Goal: Information Seeking & Learning: Learn about a topic

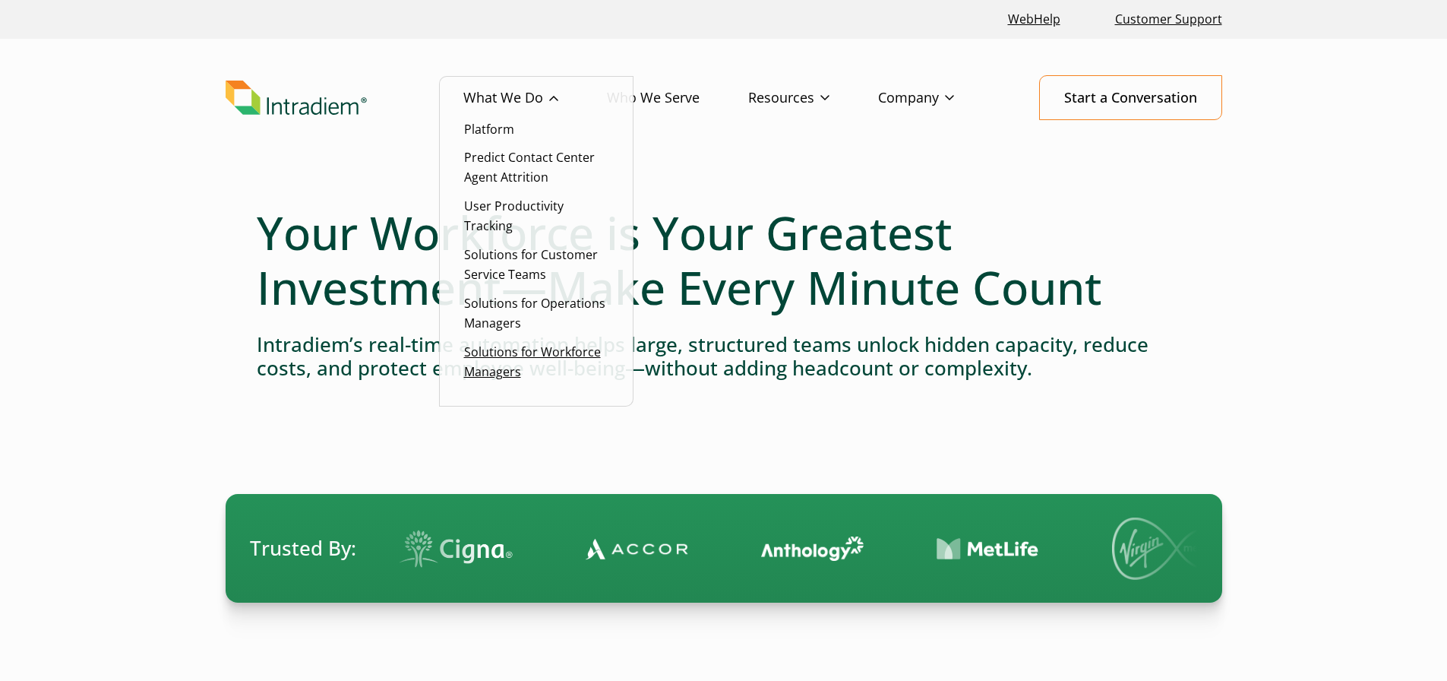
click at [542, 353] on link "Solutions for Workforce Managers" at bounding box center [532, 361] width 137 height 36
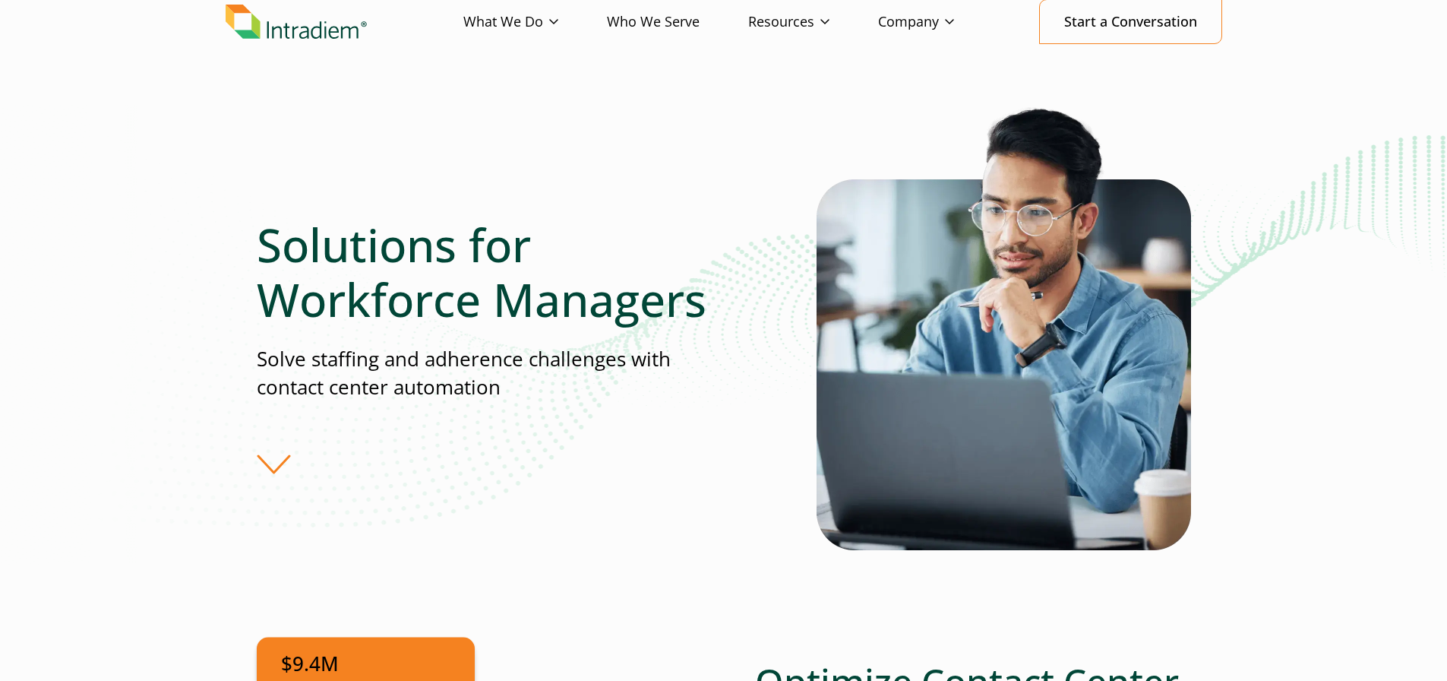
scroll to position [152, 0]
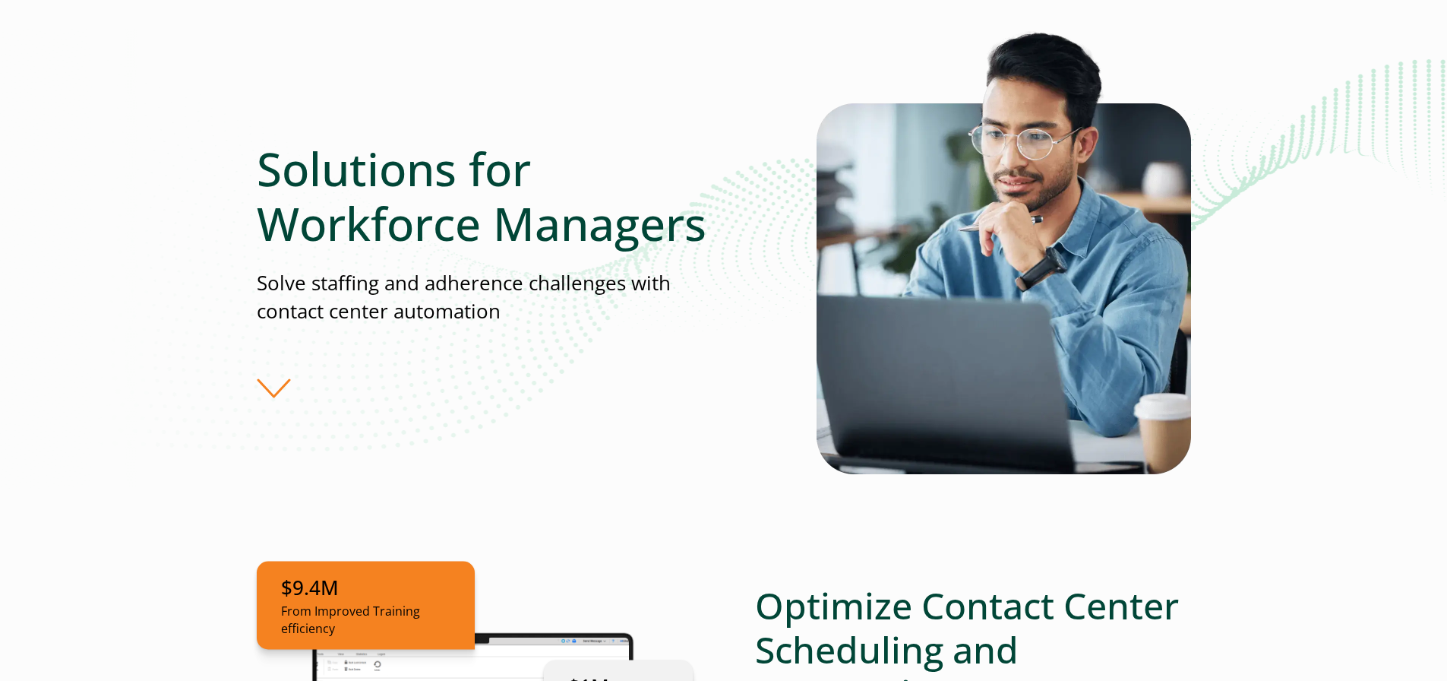
click at [271, 375] on div "Solutions for Workforce Managers Solve staffing and adherence challenges with c…" at bounding box center [537, 270] width 560 height 258
click at [274, 387] on div "Solutions for Workforce Managers Solve staffing and adherence challenges with c…" at bounding box center [537, 270] width 560 height 258
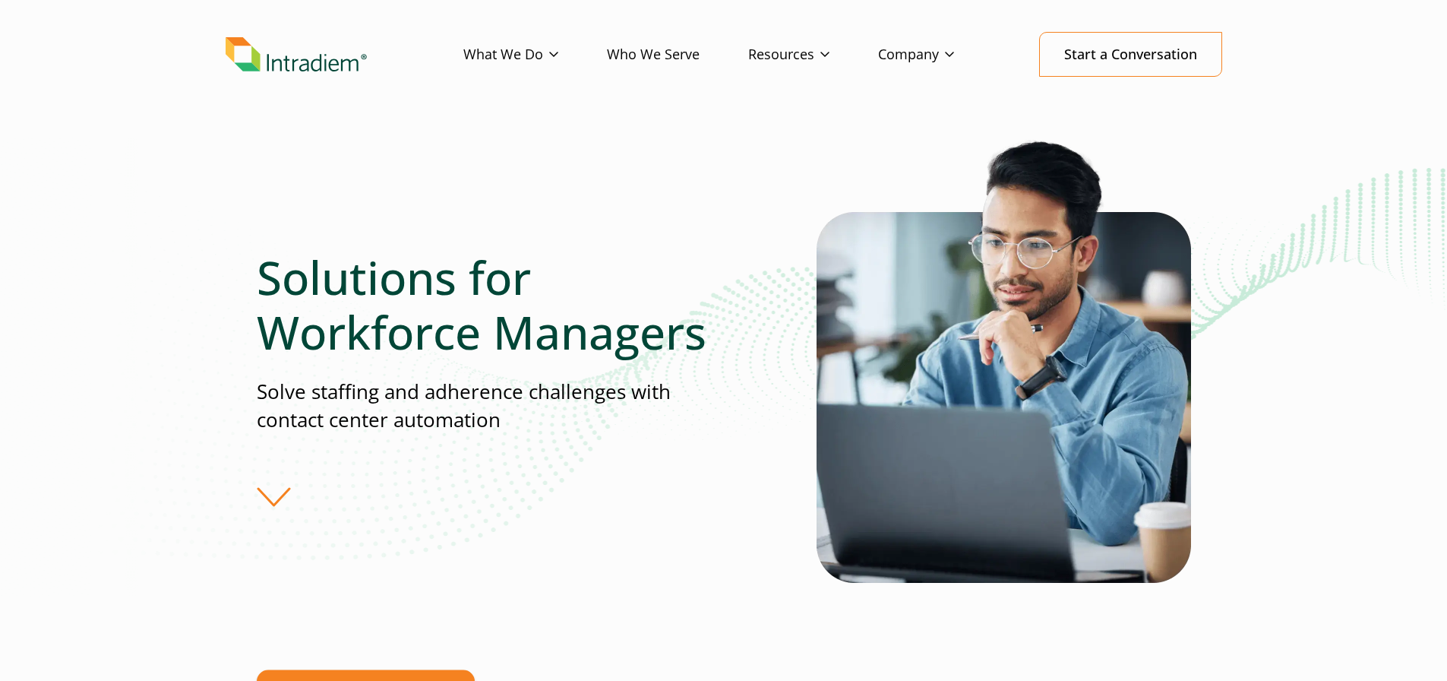
scroll to position [0, 0]
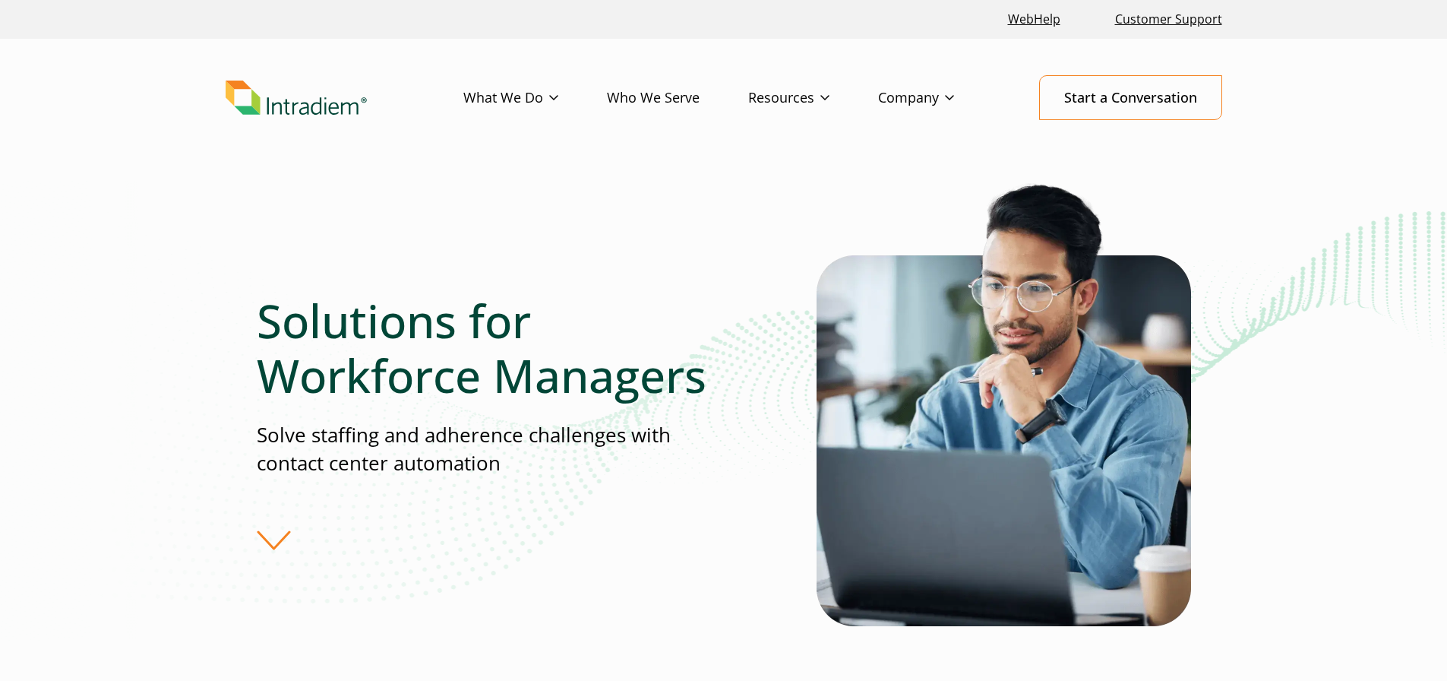
click at [654, 100] on link "Who We Serve" at bounding box center [677, 98] width 141 height 44
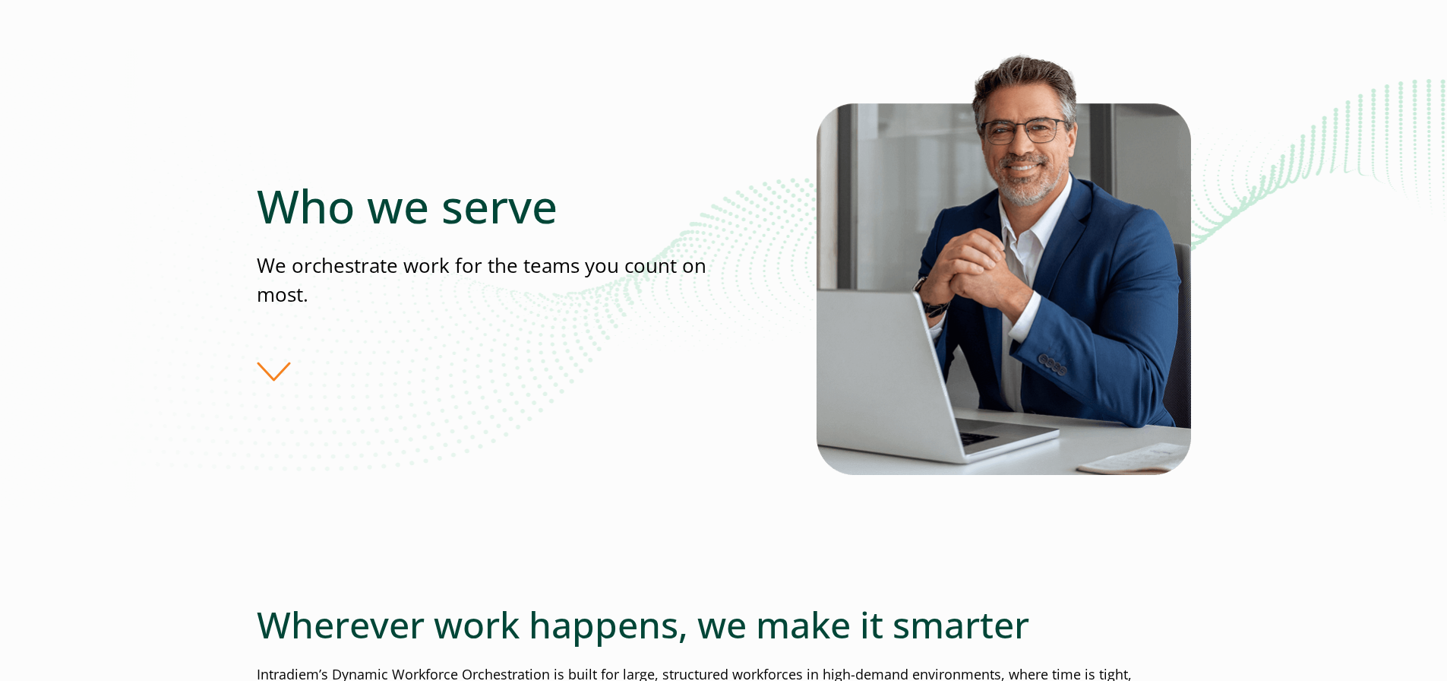
scroll to position [304, 0]
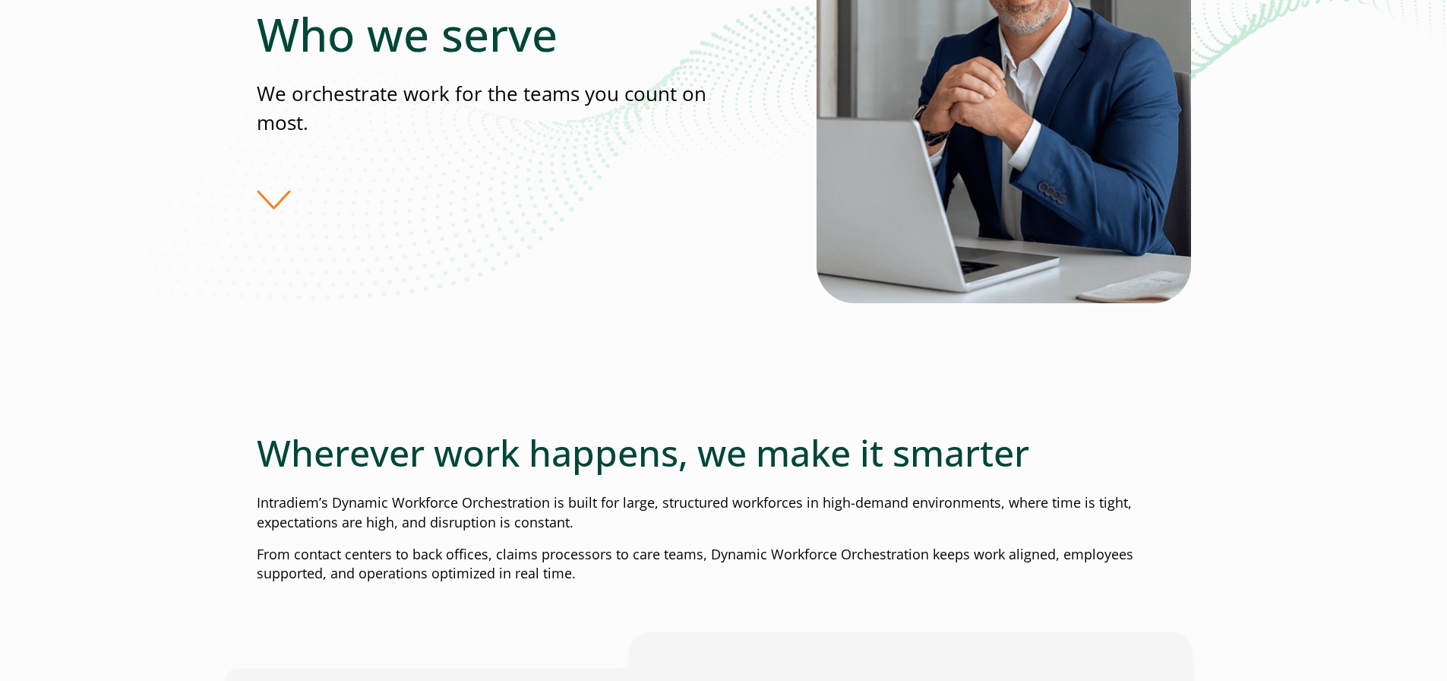
click at [275, 206] on div "Who we serve We orchestrate work for the teams you count on most." at bounding box center [537, 108] width 560 height 203
click at [279, 196] on div "Who we serve We orchestrate work for the teams you count on most." at bounding box center [537, 108] width 560 height 203
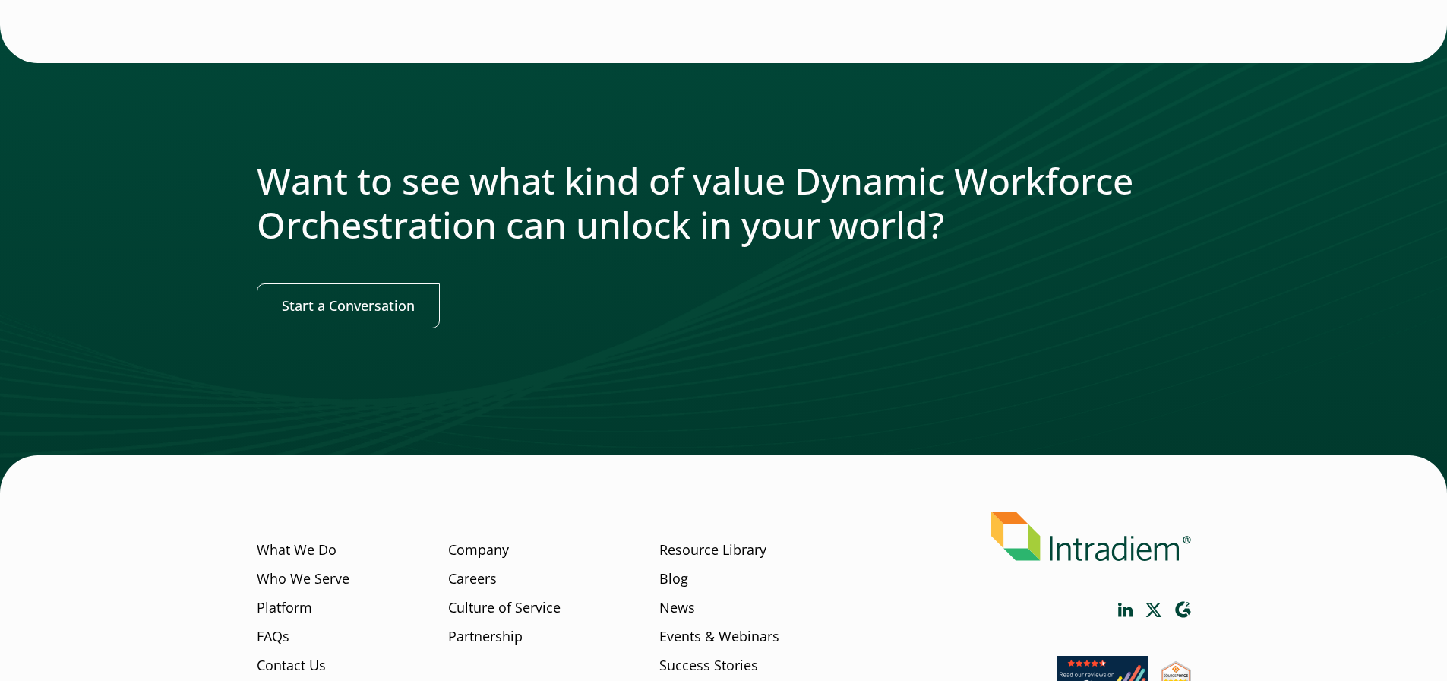
scroll to position [1787, 0]
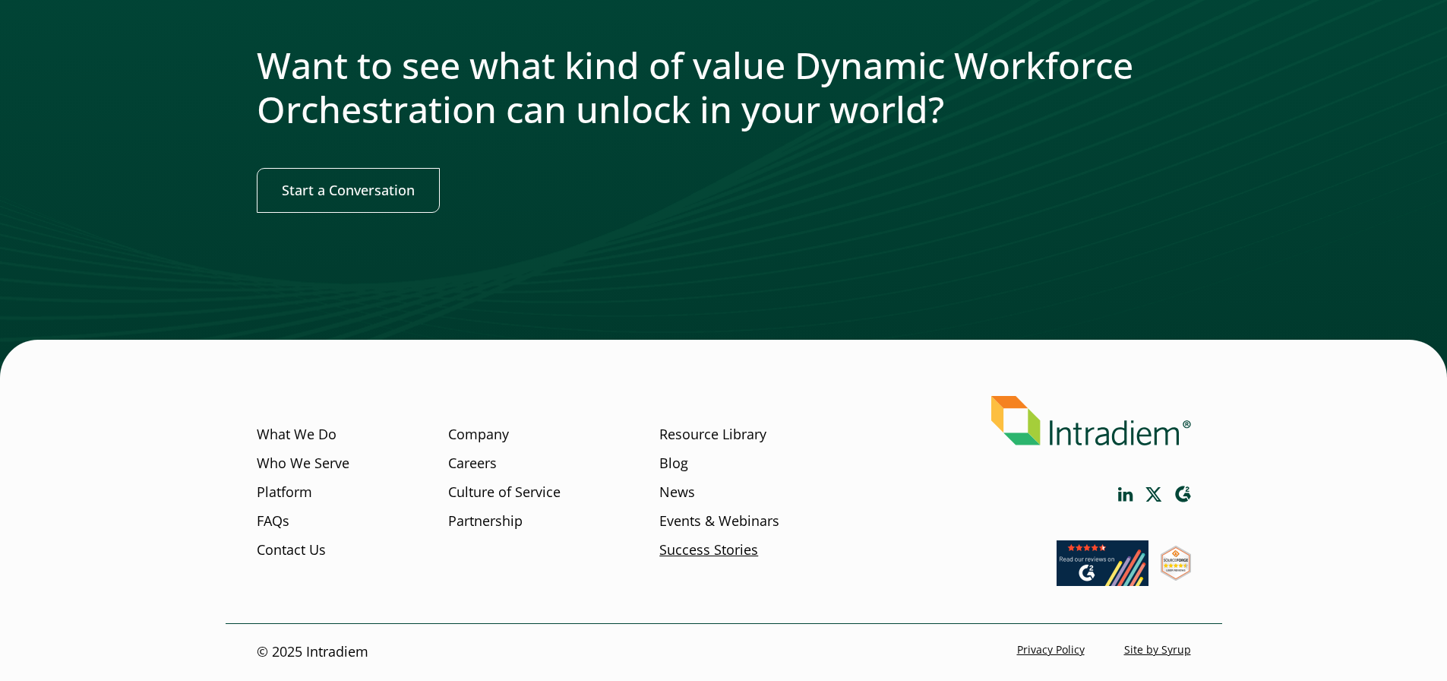
click at [662, 545] on link "Success Stories" at bounding box center [708, 550] width 99 height 20
